Goal: Transaction & Acquisition: Download file/media

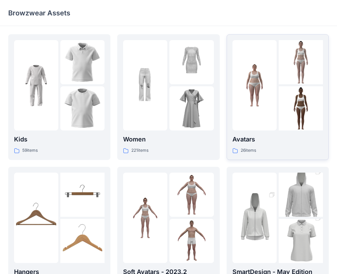
click at [249, 139] on p "Avatars" at bounding box center [277, 140] width 90 height 10
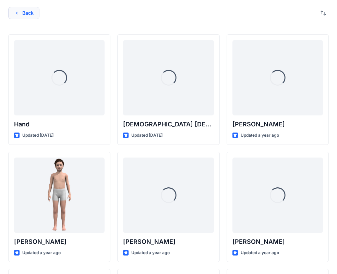
click at [28, 15] on button "Back" at bounding box center [23, 13] width 31 height 12
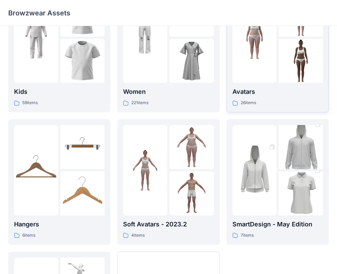
scroll to position [137, 0]
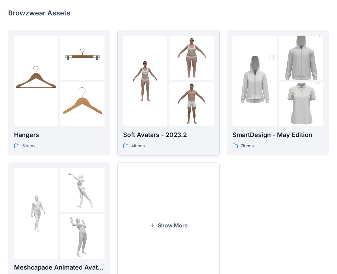
click at [175, 118] on img at bounding box center [191, 104] width 44 height 44
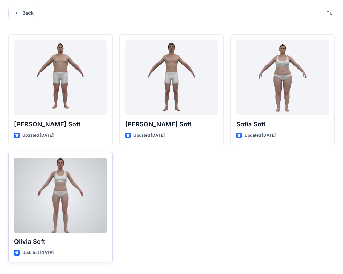
click at [91, 191] on div at bounding box center [60, 195] width 92 height 75
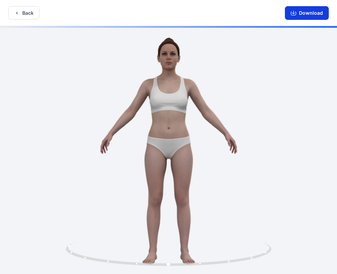
click at [319, 14] on button "Download" at bounding box center [307, 13] width 44 height 14
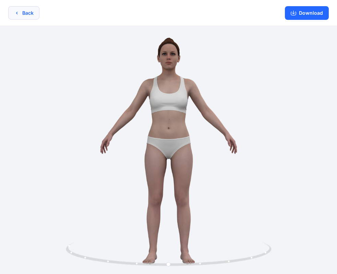
click at [24, 15] on button "Back" at bounding box center [23, 12] width 31 height 13
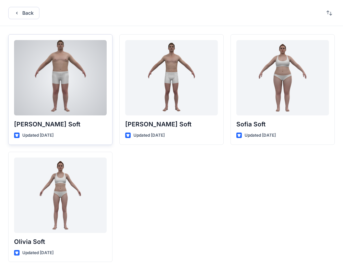
click at [45, 88] on div at bounding box center [60, 77] width 92 height 75
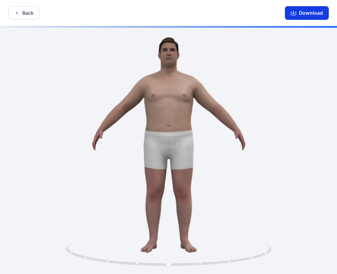
click at [314, 16] on button "Download" at bounding box center [307, 13] width 44 height 14
